Goal: Task Accomplishment & Management: Manage account settings

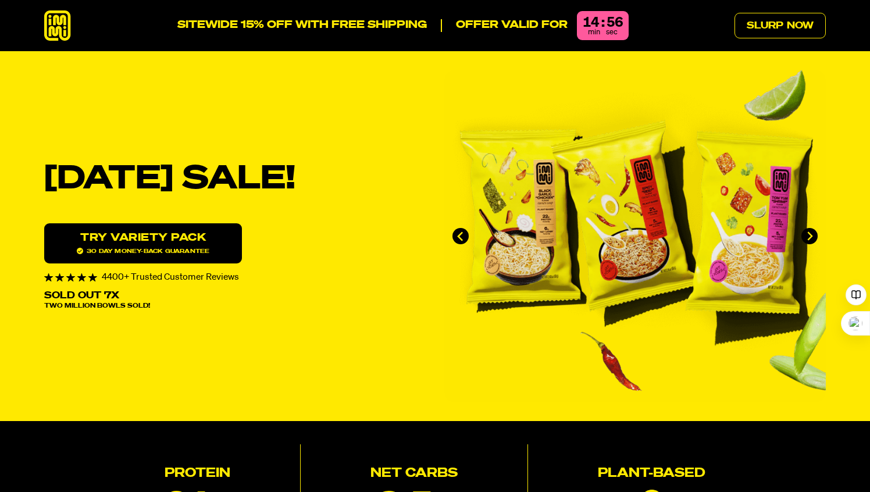
click at [50, 27] on icon at bounding box center [57, 25] width 27 height 31
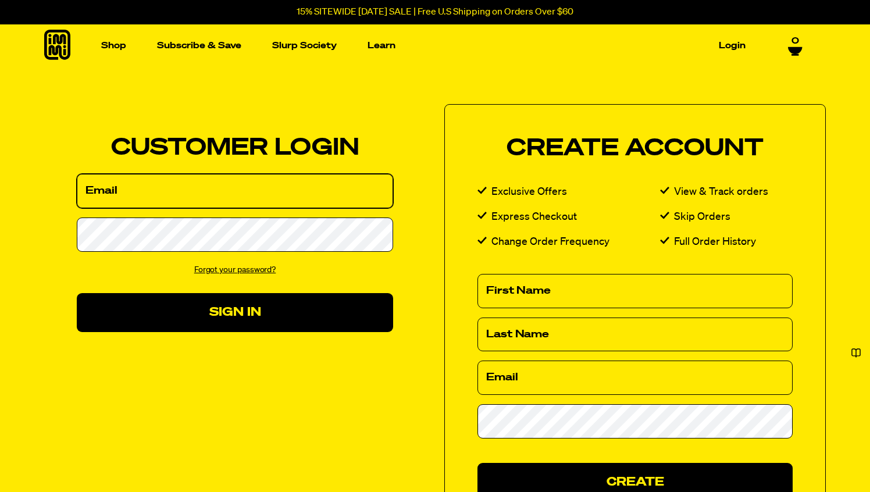
click at [231, 200] on input "Email" at bounding box center [235, 191] width 316 height 34
type input "[EMAIL_ADDRESS][DOMAIN_NAME]"
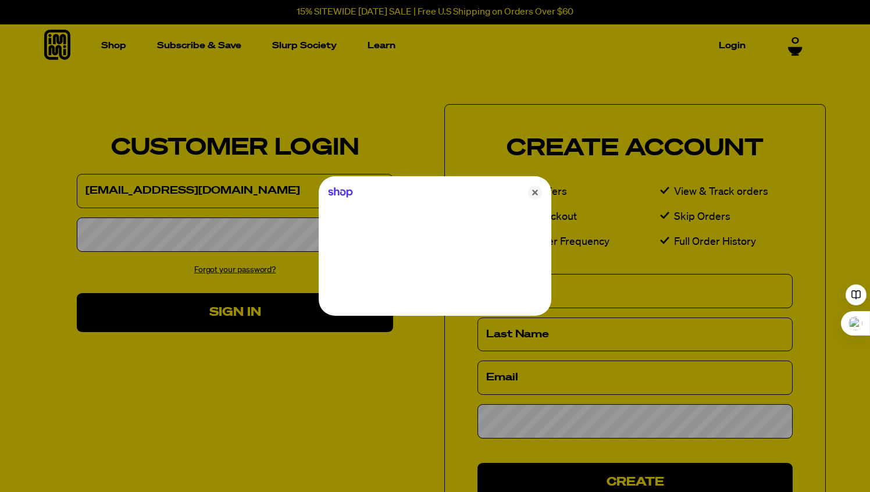
click at [194, 243] on div at bounding box center [435, 246] width 870 height 492
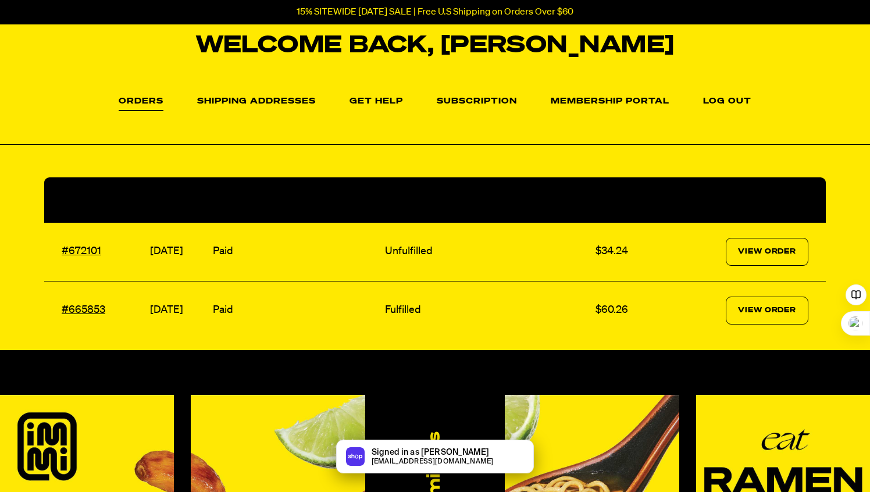
scroll to position [105, 0]
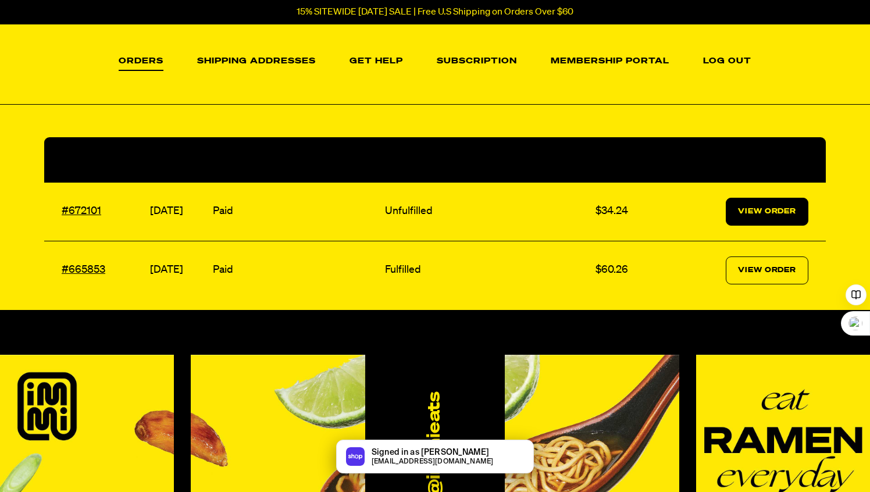
click at [761, 204] on link "View Order" at bounding box center [767, 212] width 83 height 28
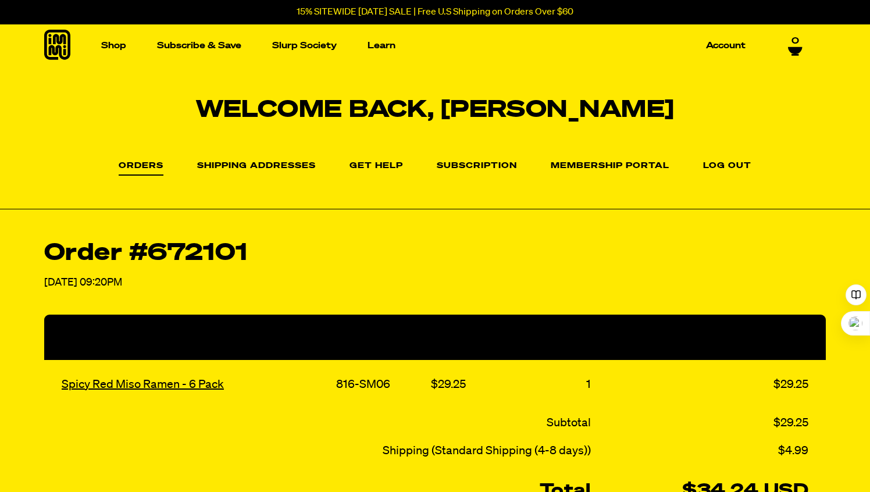
click at [558, 423] on td "Subtotal" at bounding box center [319, 423] width 550 height 28
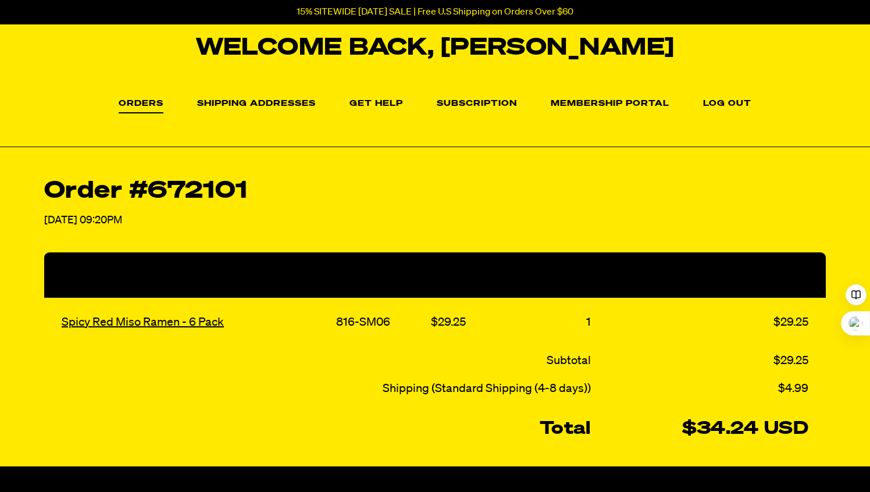
click at [560, 424] on strong "Total" at bounding box center [565, 429] width 51 height 17
click at [560, 372] on td "Subtotal" at bounding box center [319, 361] width 550 height 28
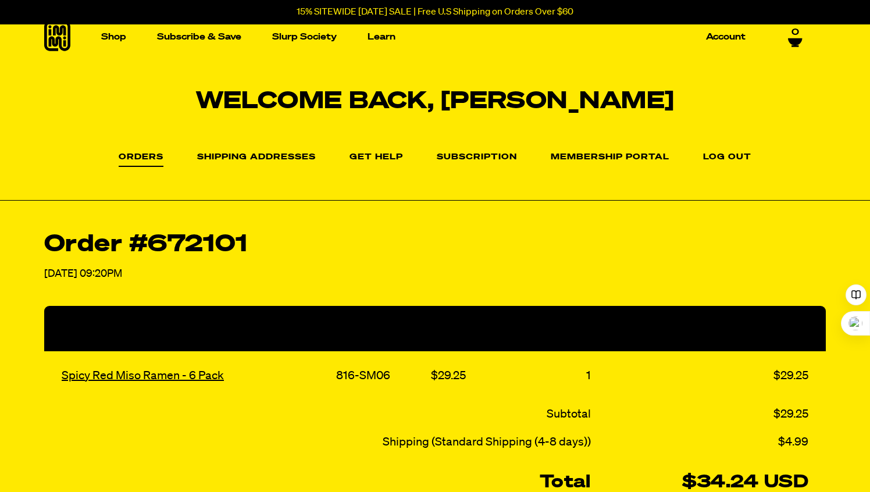
scroll to position [6, 0]
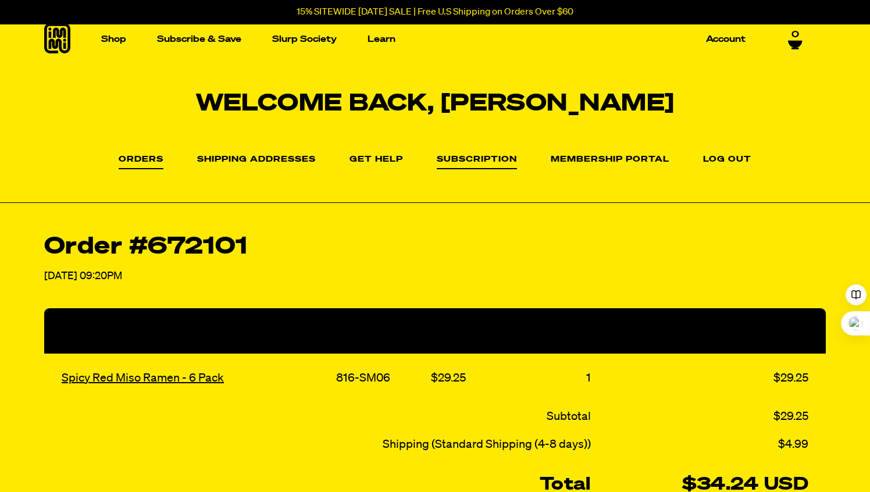
click at [492, 162] on link "Subscription" at bounding box center [477, 162] width 80 height 14
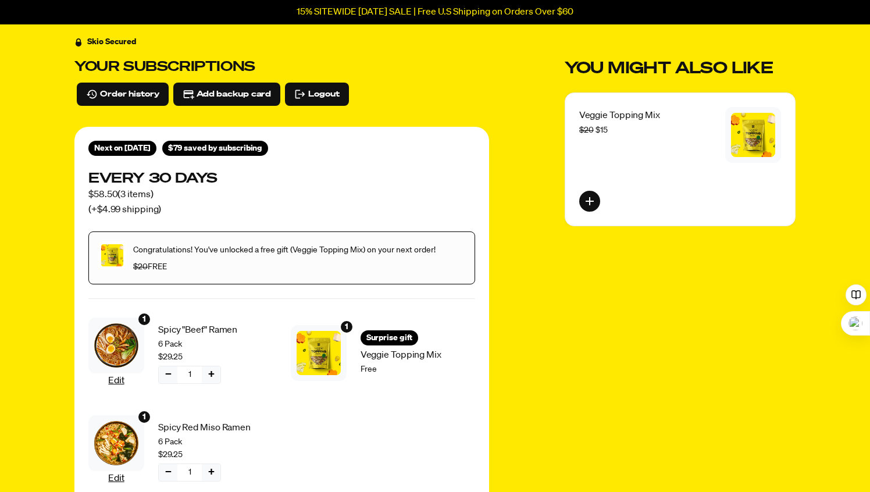
scroll to position [31, 0]
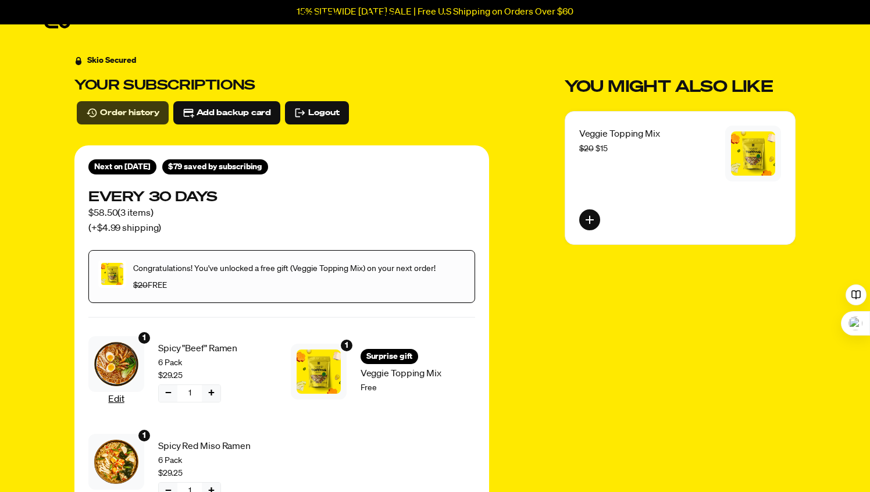
click at [131, 108] on span "Order history" at bounding box center [129, 112] width 59 height 13
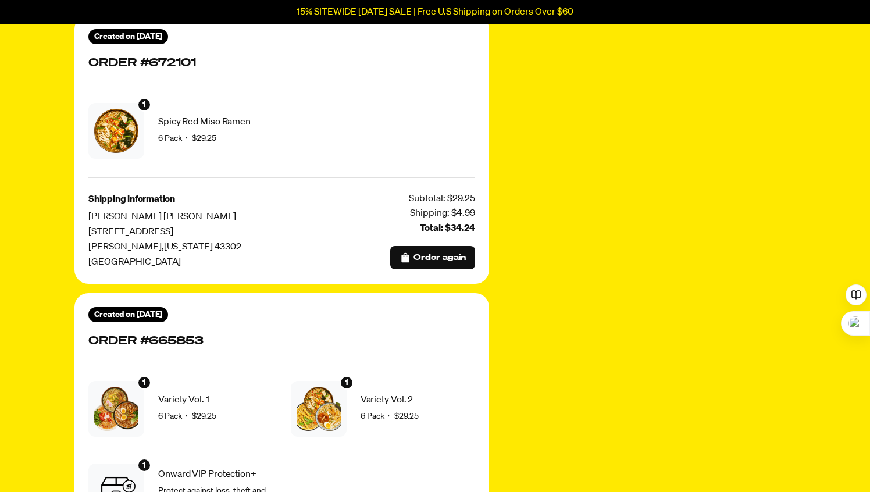
scroll to position [142, 0]
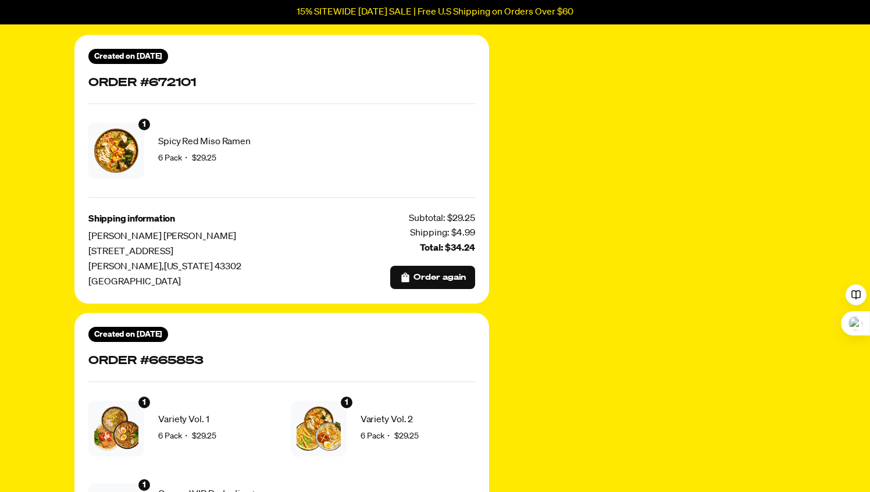
click at [133, 236] on span "[PERSON_NAME]" at bounding box center [201, 236] width 227 height 15
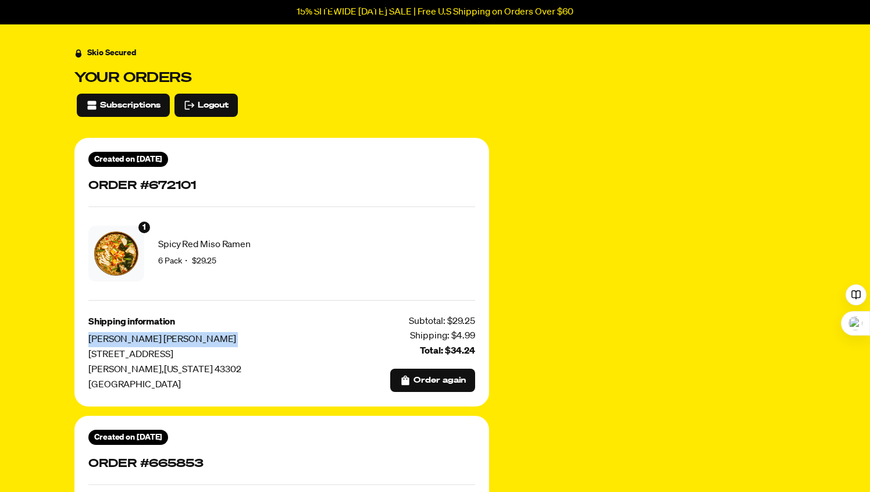
scroll to position [28, 0]
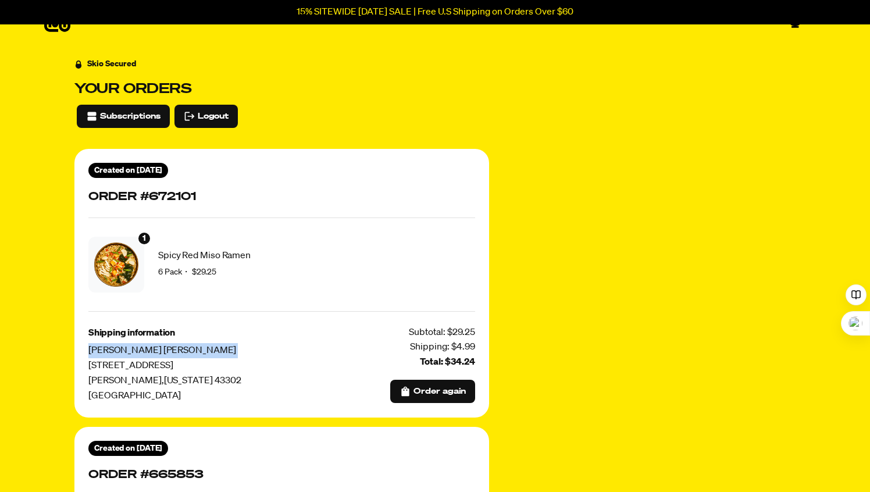
click at [131, 244] on img at bounding box center [116, 265] width 44 height 44
click at [145, 240] on span "1" at bounding box center [144, 238] width 3 height 13
click at [170, 276] on span "6 Pack ・" at bounding box center [175, 272] width 34 height 8
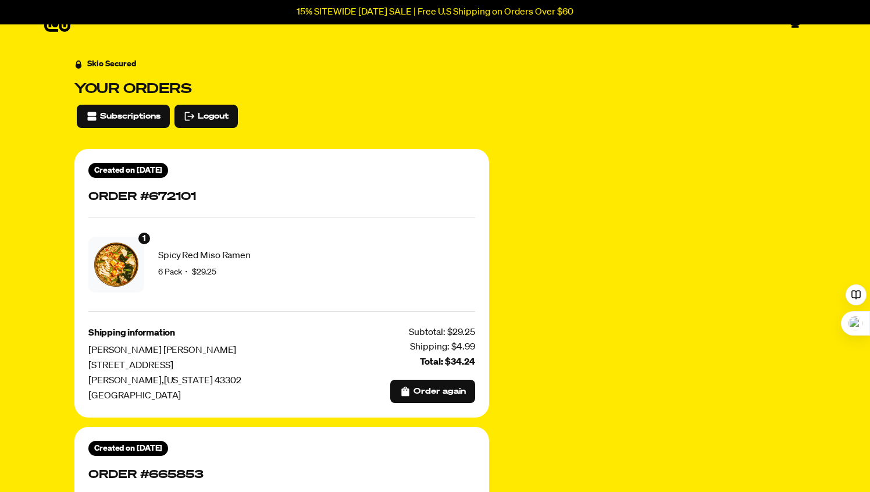
click at [422, 350] on div "Shipping: $4.99" at bounding box center [442, 347] width 65 height 15
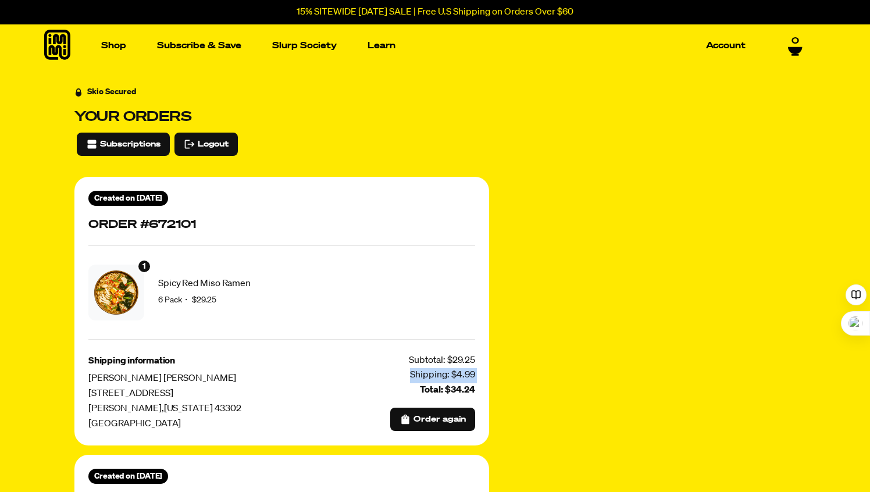
click at [419, 364] on div "Subtotal: $29.25" at bounding box center [442, 361] width 66 height 15
click at [423, 378] on div "Shipping: $4.99" at bounding box center [442, 375] width 65 height 15
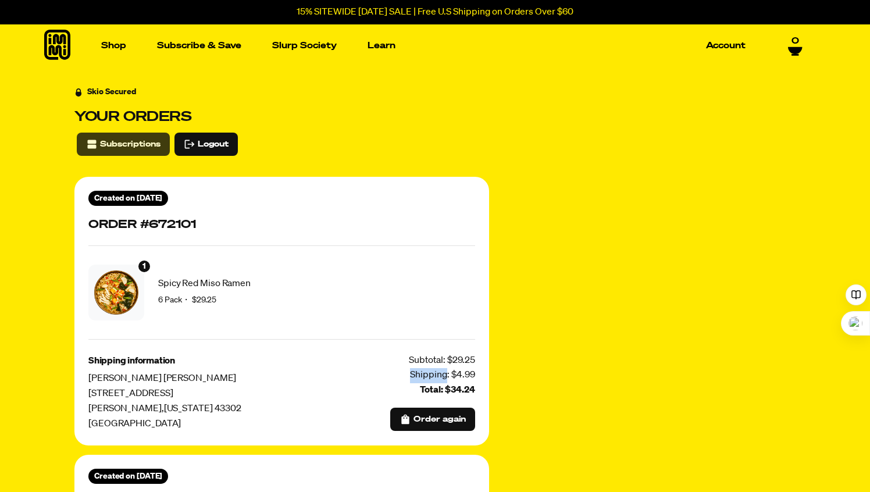
click at [146, 146] on span "Subscriptions" at bounding box center [130, 144] width 60 height 13
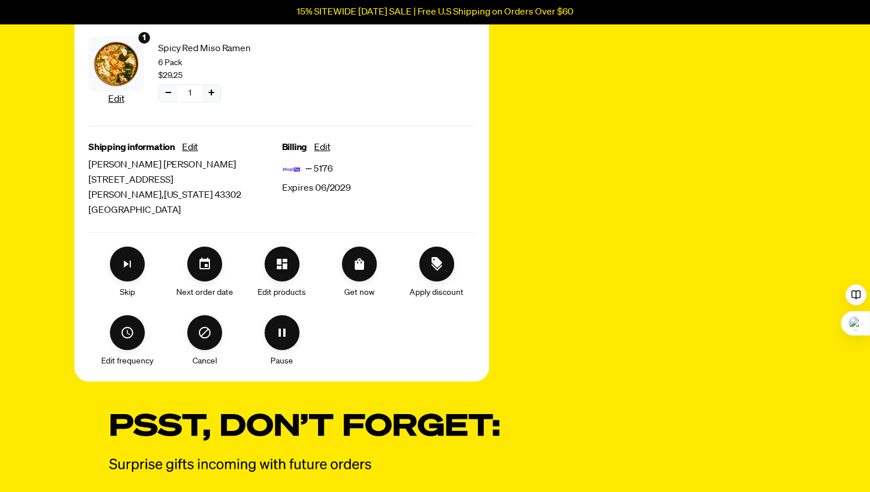
scroll to position [430, 0]
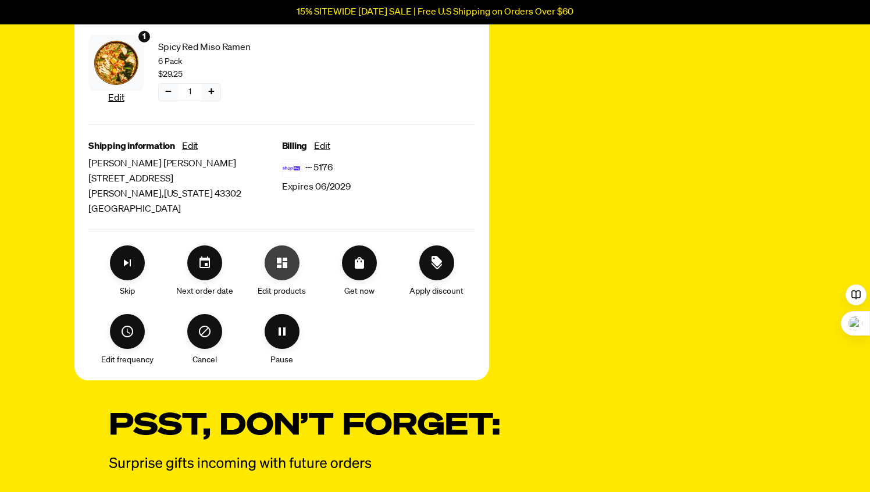
click at [293, 263] on button "Edit products" at bounding box center [282, 262] width 35 height 35
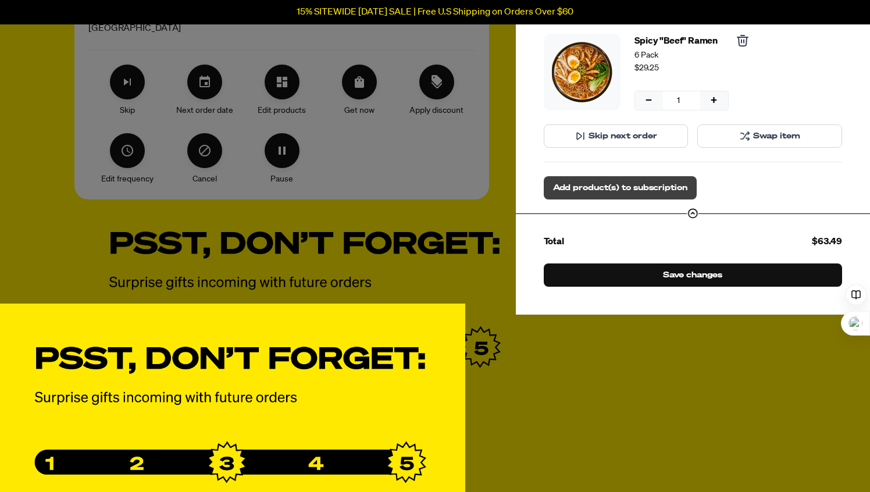
scroll to position [614, 0]
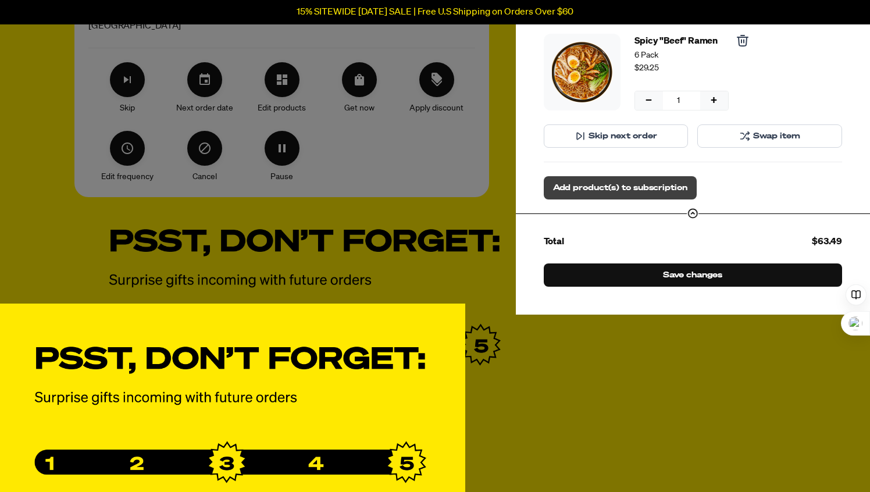
click at [636, 181] on span "Add product(s) to subscription" at bounding box center [620, 187] width 134 height 13
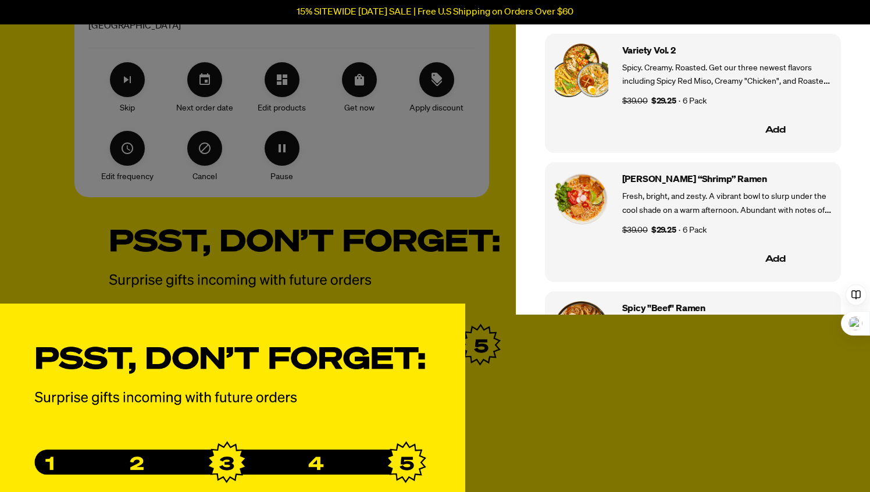
scroll to position [1257, 0]
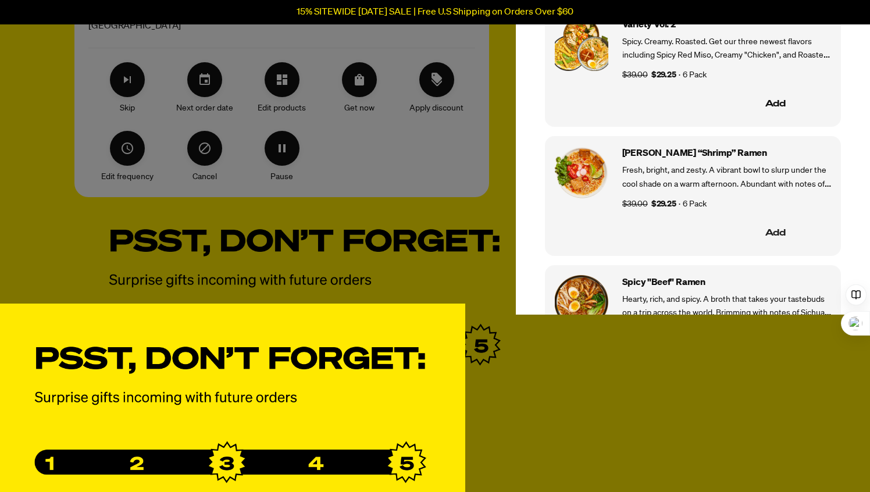
click at [778, 233] on button "Add" at bounding box center [776, 234] width 111 height 24
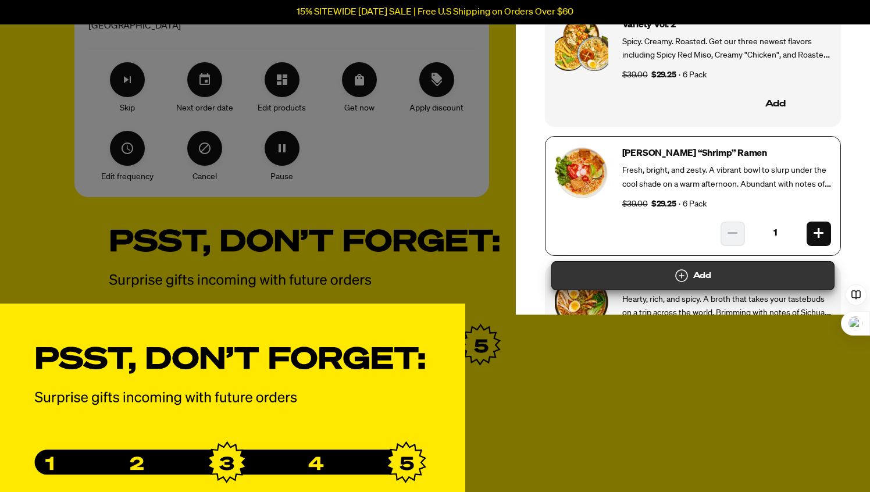
click at [724, 282] on button "Add" at bounding box center [692, 275] width 283 height 29
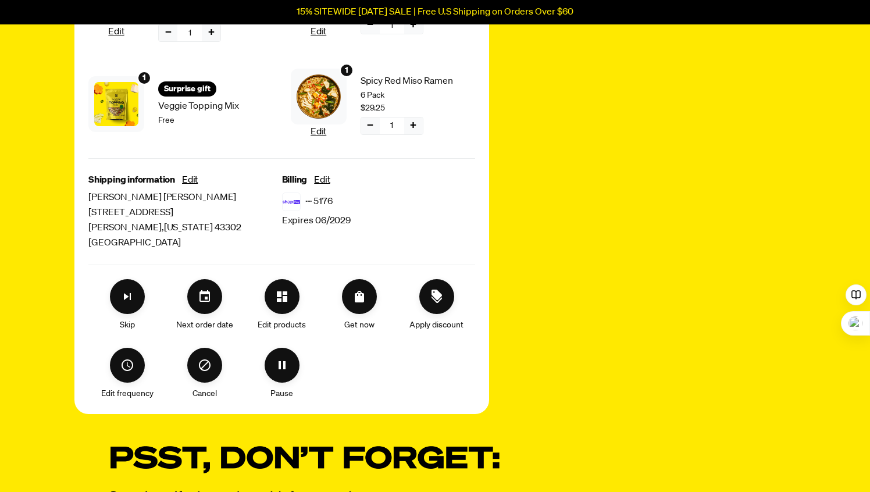
scroll to position [389, 0]
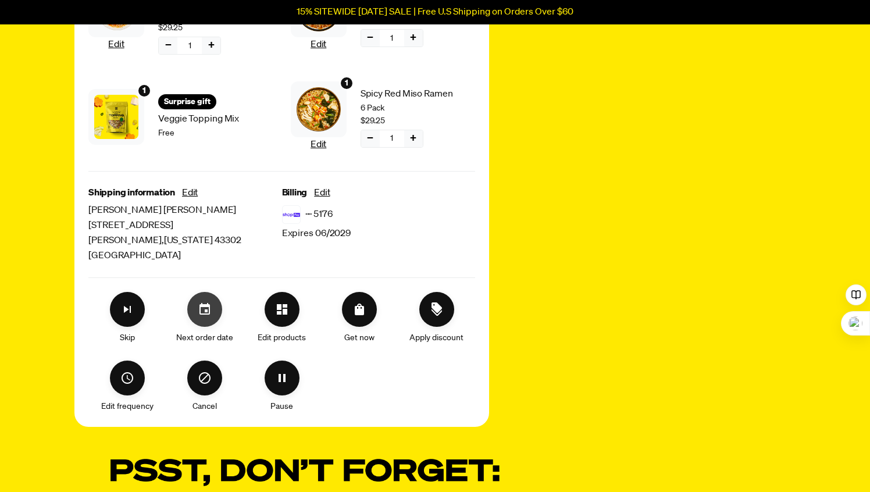
click at [206, 302] on icon "Set your next order date" at bounding box center [205, 309] width 14 height 14
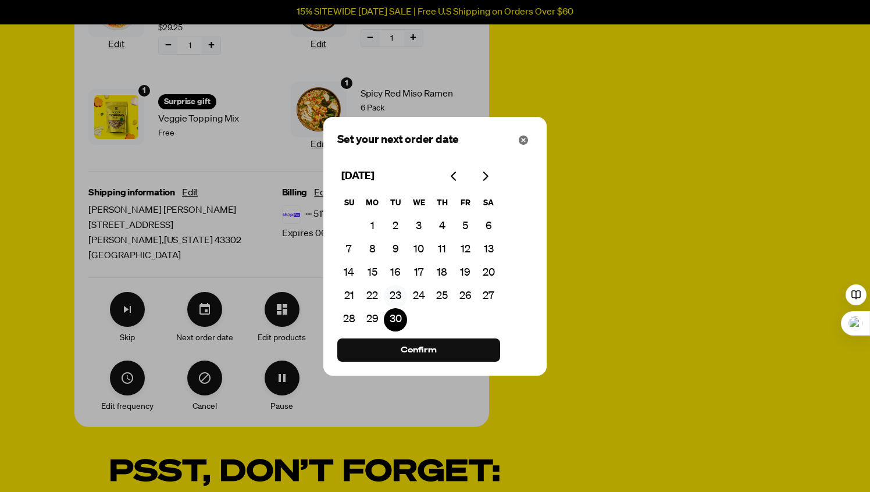
click at [398, 295] on button "23" at bounding box center [395, 296] width 23 height 23
click at [422, 344] on span "Confirm" at bounding box center [419, 350] width 36 height 13
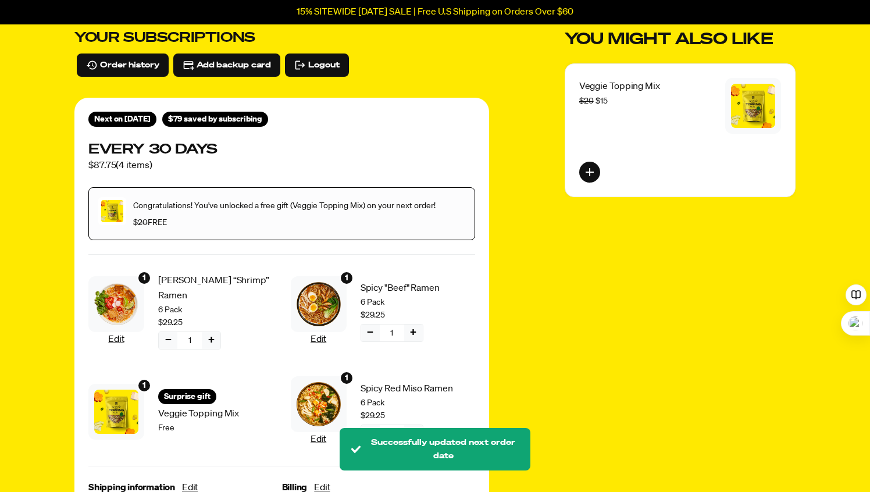
scroll to position [0, 0]
